Goal: Book appointment/travel/reservation

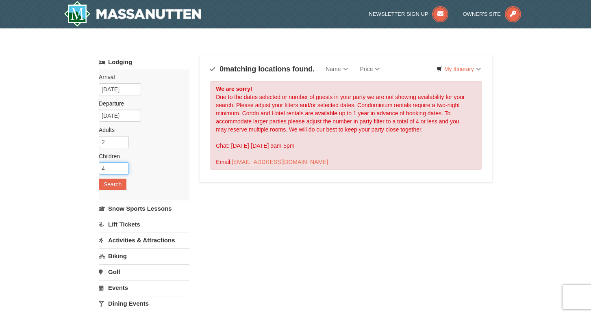
click at [124, 168] on input "4" at bounding box center [114, 168] width 30 height 12
click at [123, 169] on input "3" at bounding box center [114, 168] width 30 height 12
type input "2"
click at [123, 169] on input "2" at bounding box center [114, 168] width 30 height 12
click at [118, 182] on button "Search" at bounding box center [113, 184] width 28 height 11
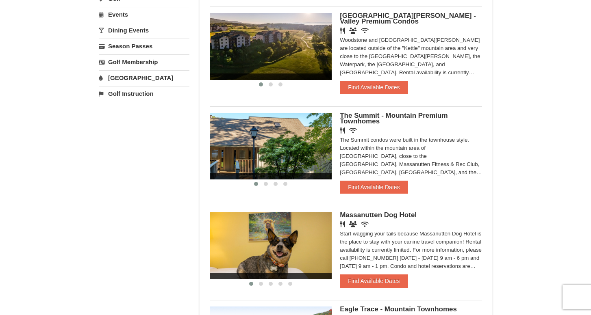
scroll to position [313, 0]
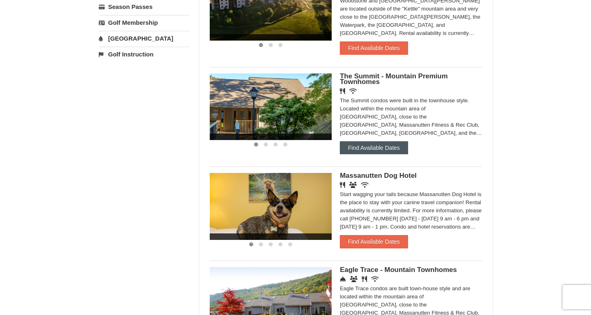
click at [379, 146] on button "Find Available Dates" at bounding box center [374, 147] width 68 height 13
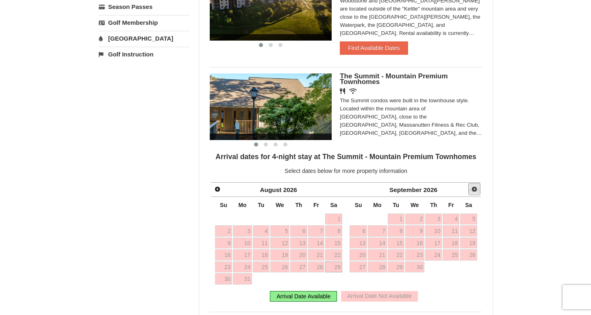
click at [476, 190] on span "Next" at bounding box center [474, 189] width 6 height 6
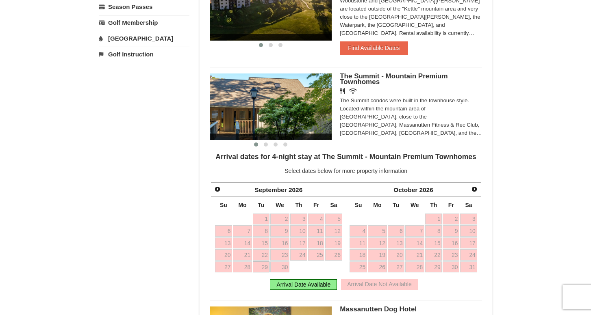
click at [476, 190] on span "Next" at bounding box center [474, 189] width 6 height 6
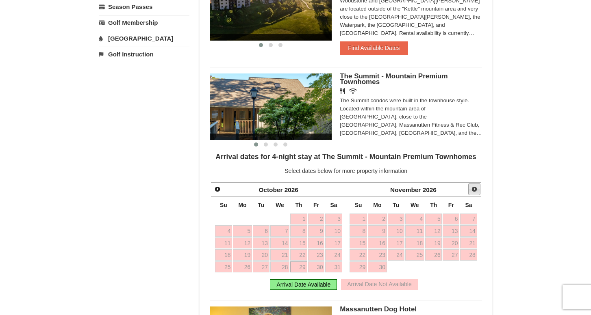
click at [476, 190] on span "Next" at bounding box center [474, 189] width 6 height 6
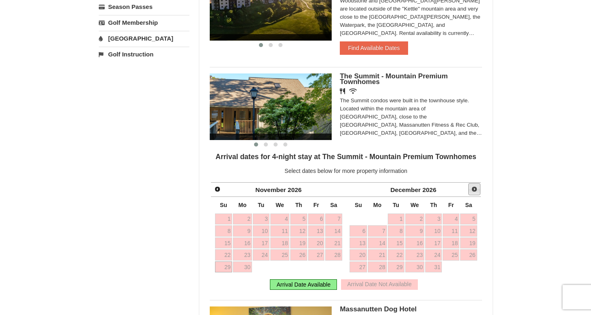
click at [476, 190] on span "Next" at bounding box center [474, 189] width 6 height 6
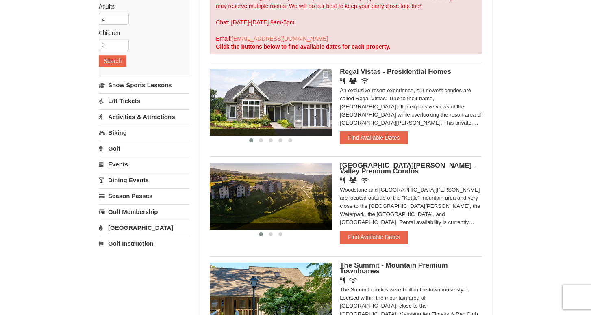
scroll to position [125, 0]
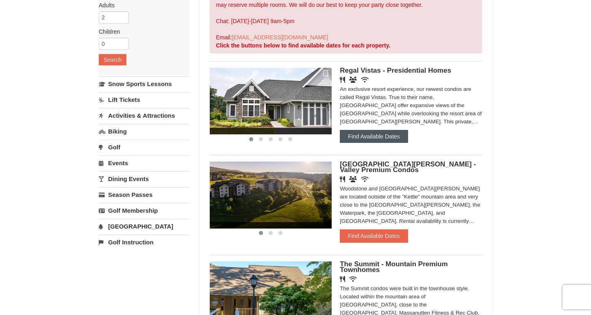
click at [372, 138] on button "Find Available Dates" at bounding box center [374, 136] width 68 height 13
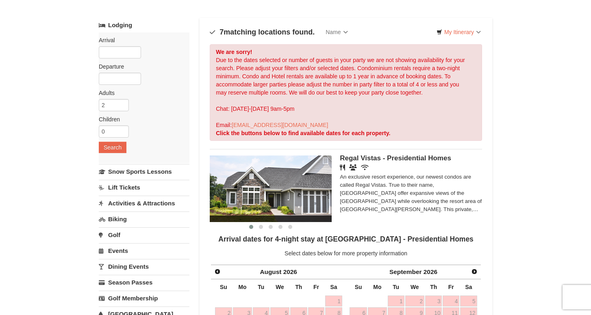
scroll to position [37, 0]
click at [110, 54] on input "text" at bounding box center [120, 52] width 42 height 12
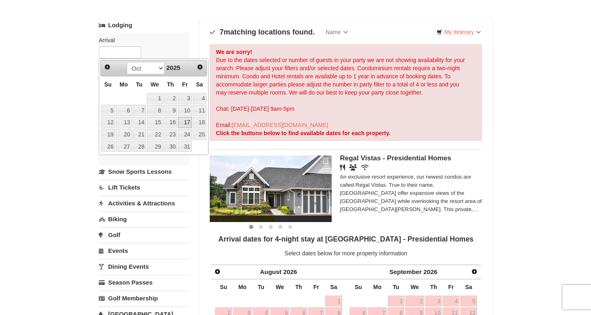
click at [186, 121] on link "17" at bounding box center [185, 122] width 14 height 11
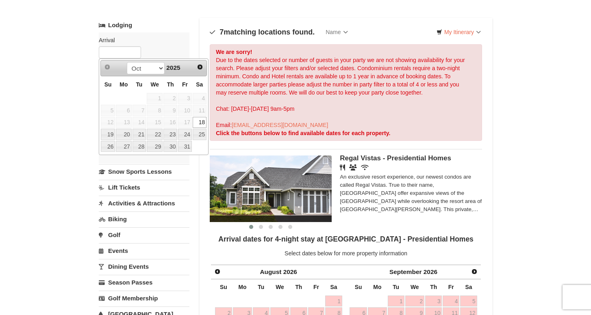
type input "[DATE]"
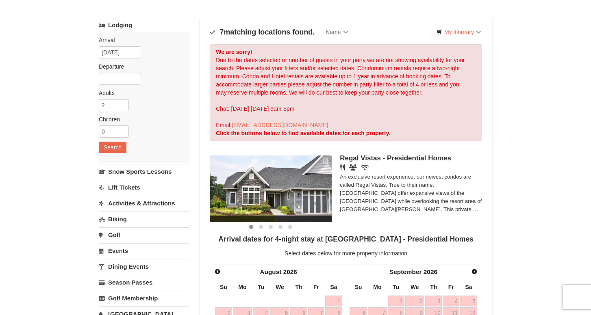
click at [116, 86] on div "Arrival Please format dates MM/DD/YYYY Please format dates MM/DD/YYYY 10/17/202…" at bounding box center [144, 97] width 91 height 131
click at [121, 80] on input "text" at bounding box center [120, 79] width 42 height 12
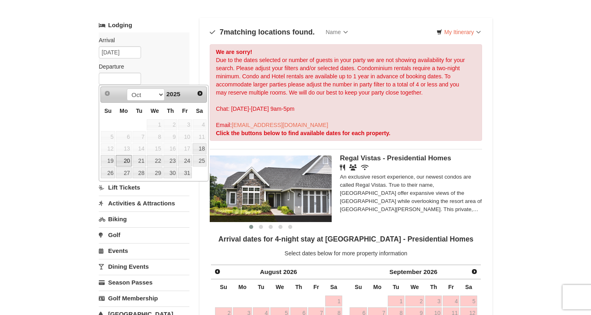
click at [127, 159] on link "20" at bounding box center [123, 160] width 15 height 11
type input "[DATE]"
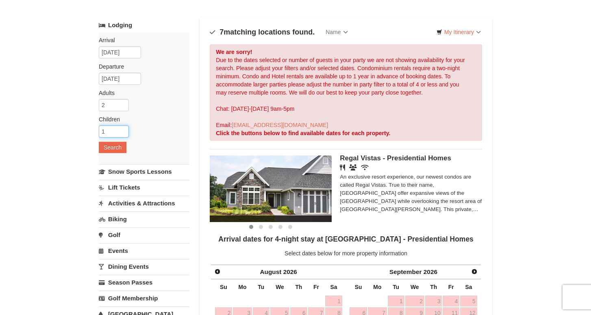
click at [123, 129] on input "1" at bounding box center [114, 131] width 30 height 12
type input "2"
click at [123, 129] on input "2" at bounding box center [114, 131] width 30 height 12
click at [119, 146] on button "Search" at bounding box center [113, 147] width 28 height 11
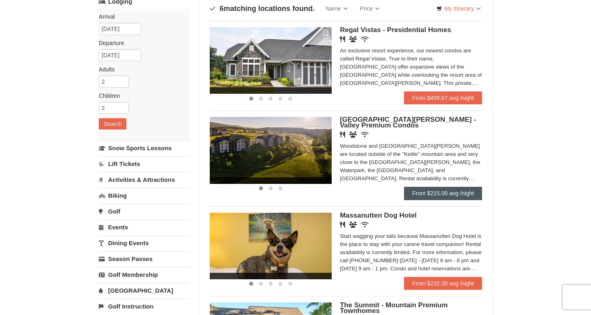
scroll to position [61, 0]
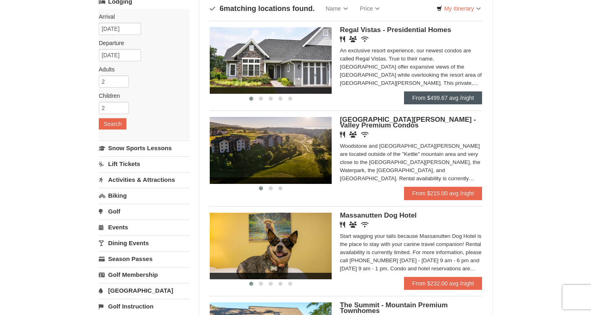
click at [417, 97] on link "From $499.67 avg /night" at bounding box center [443, 97] width 78 height 13
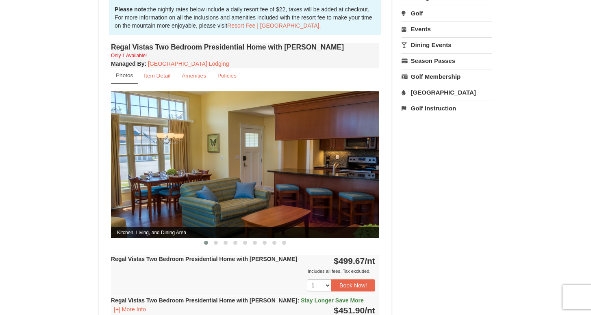
scroll to position [275, 0]
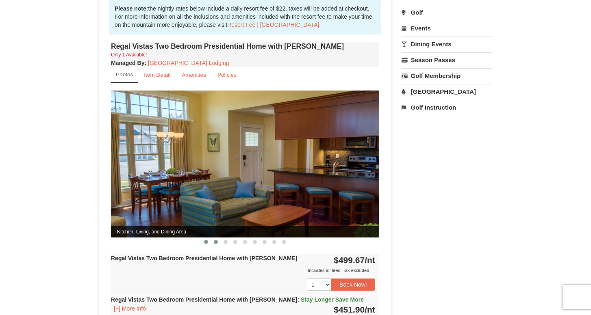
click at [216, 240] on span at bounding box center [216, 242] width 4 height 4
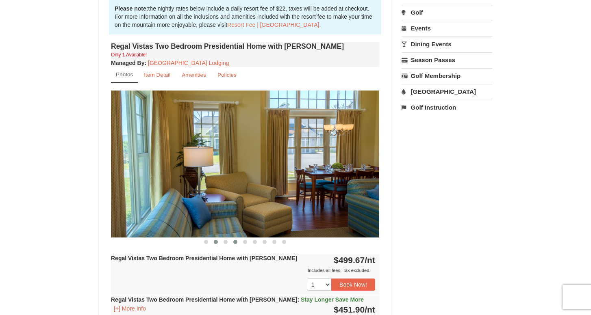
click at [234, 240] on span at bounding box center [235, 242] width 4 height 4
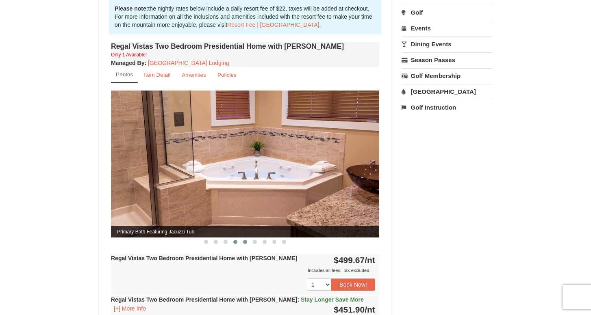
click at [249, 238] on button at bounding box center [245, 242] width 10 height 8
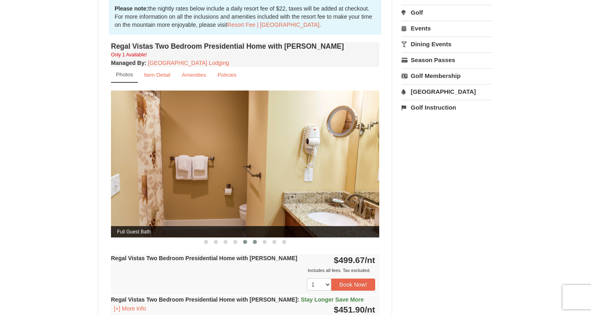
click at [254, 240] on span at bounding box center [255, 242] width 4 height 4
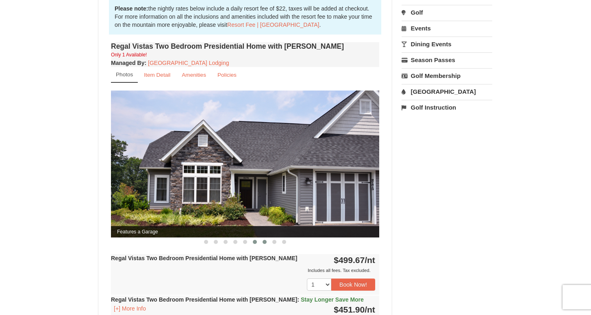
click at [262, 238] on button at bounding box center [265, 242] width 10 height 8
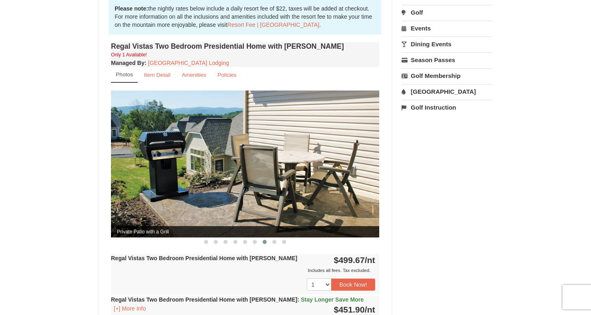
click at [266, 238] on button at bounding box center [265, 242] width 10 height 8
click at [272, 238] on button at bounding box center [274, 242] width 10 height 8
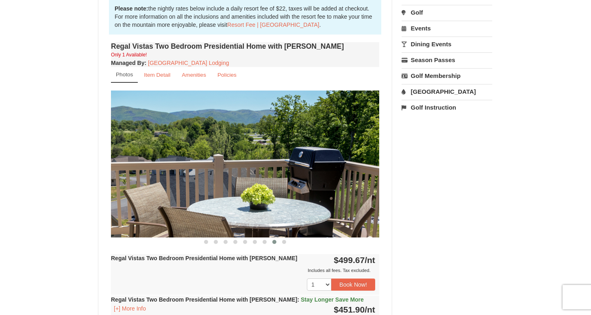
click at [290, 238] on div at bounding box center [245, 242] width 268 height 9
click at [283, 240] on span at bounding box center [284, 242] width 4 height 4
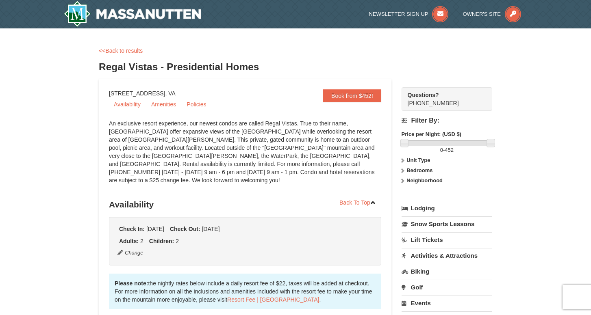
scroll to position [0, 0]
